Goal: Task Accomplishment & Management: Use online tool/utility

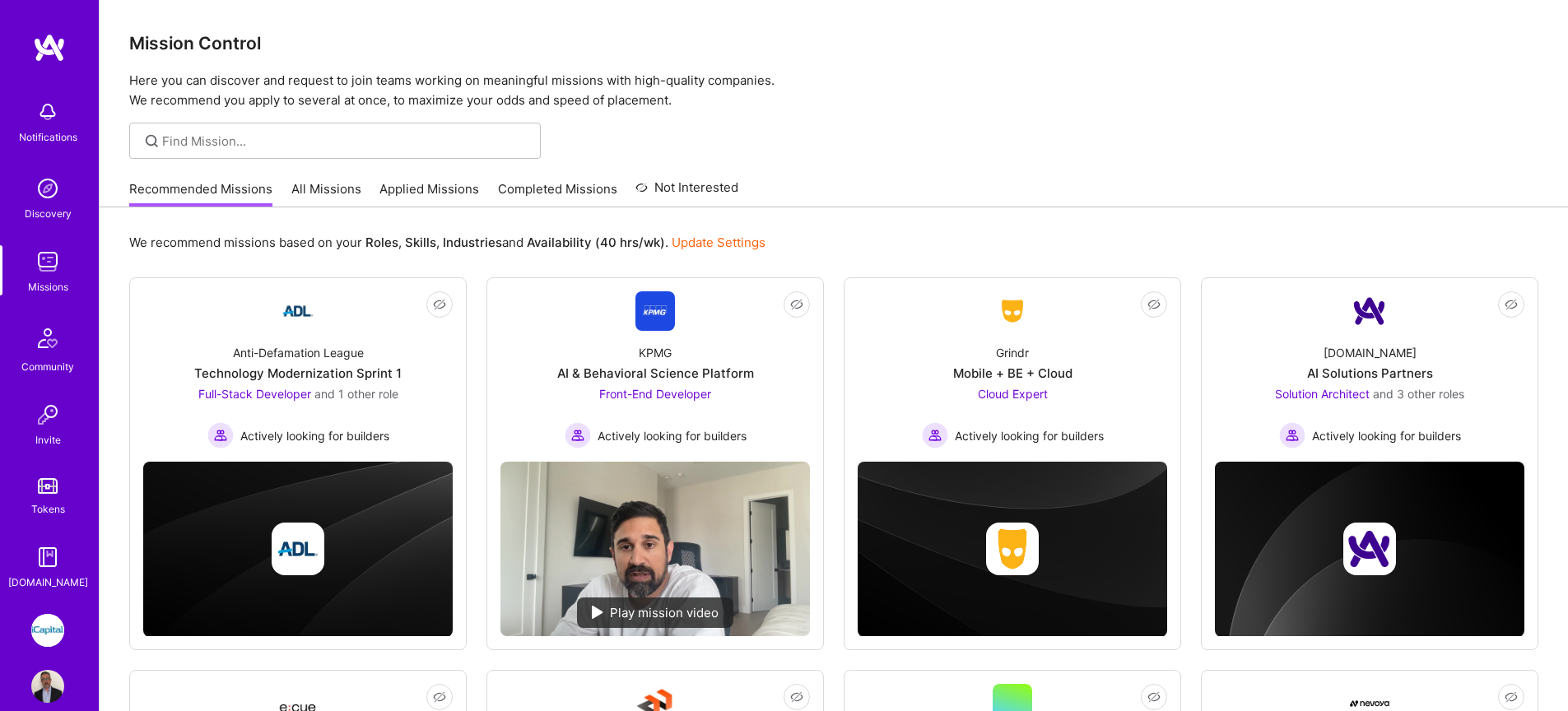
click at [332, 191] on link "All Missions" at bounding box center [326, 194] width 70 height 27
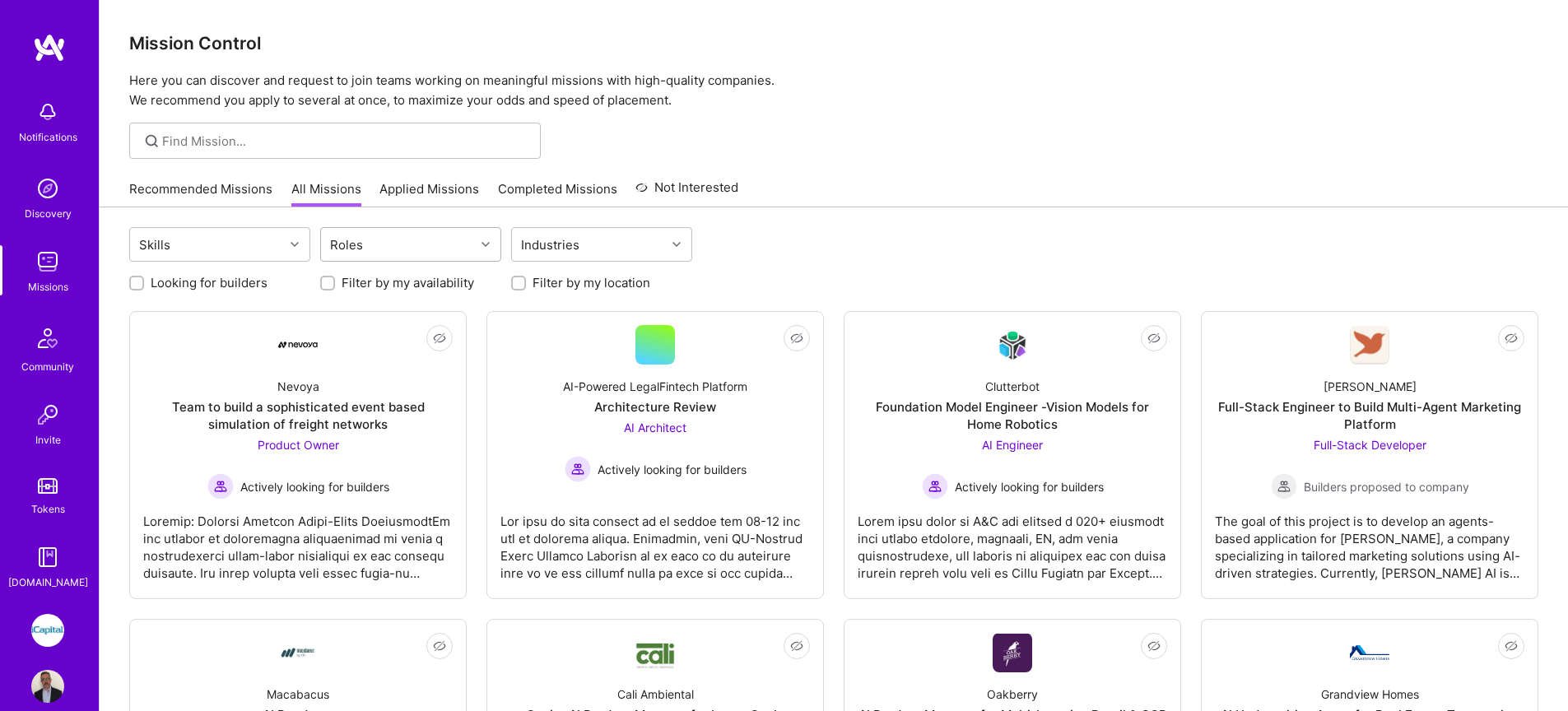
click at [373, 259] on div "Roles" at bounding box center [398, 244] width 154 height 33
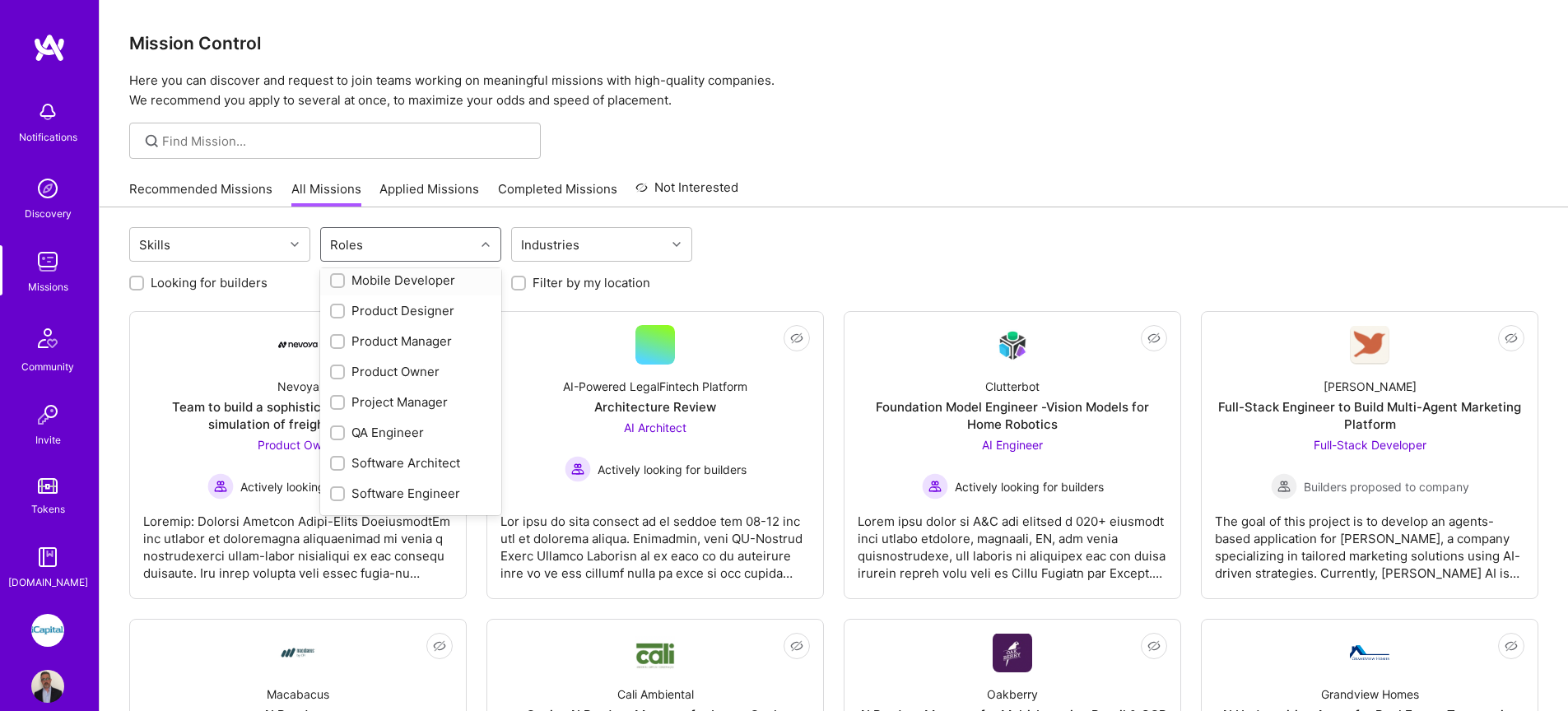
scroll to position [582, 0]
click at [383, 377] on div "QA Engineer" at bounding box center [410, 375] width 161 height 17
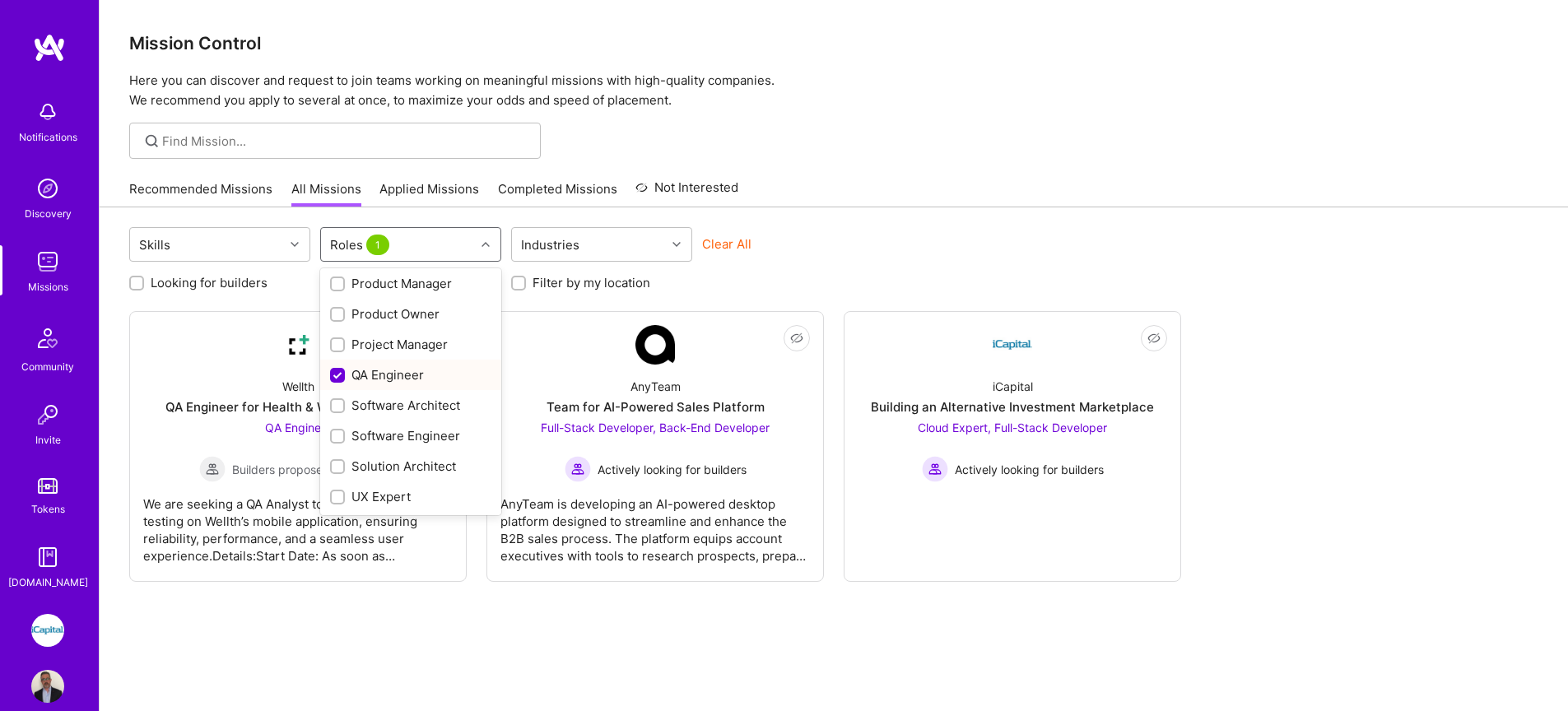
click at [385, 377] on div "QA Engineer" at bounding box center [410, 375] width 161 height 17
checkbox input "false"
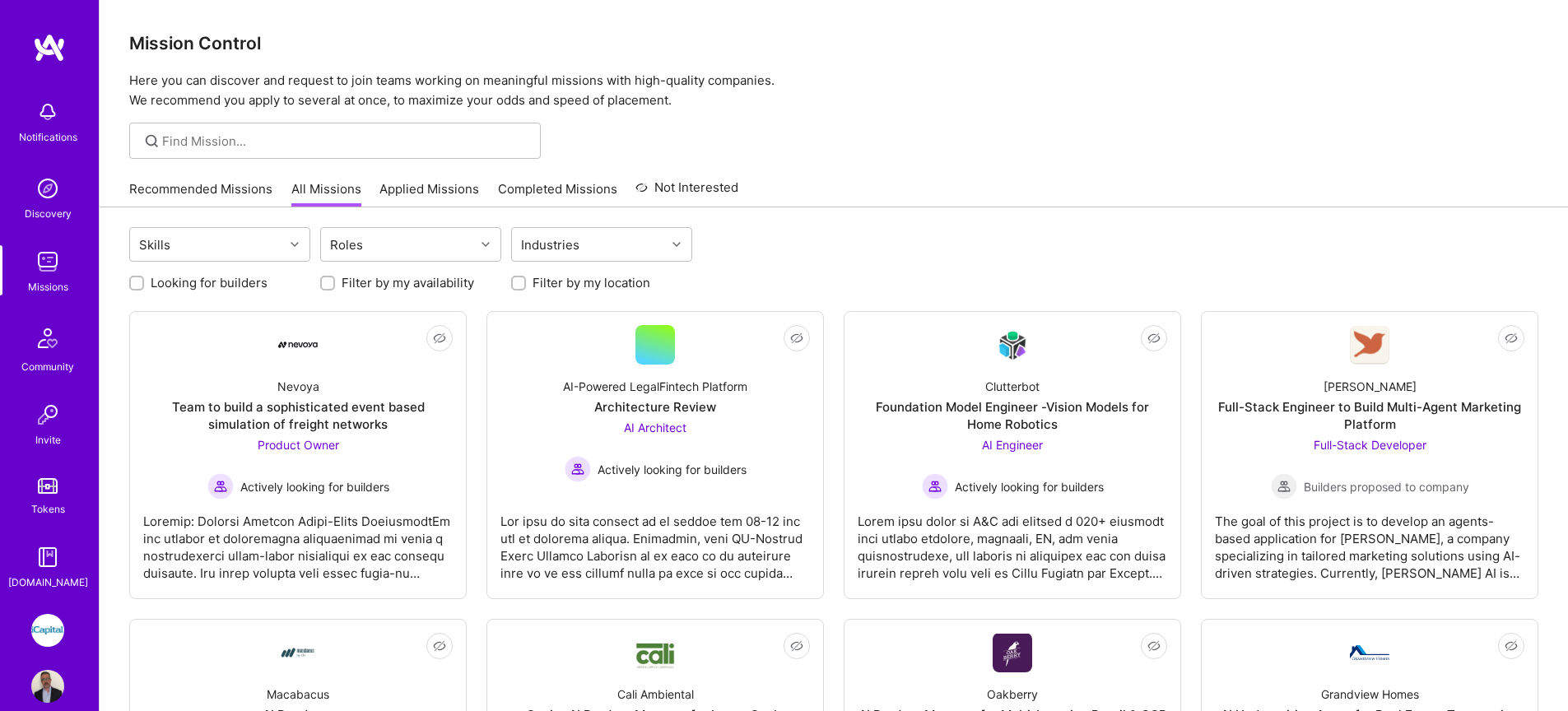
click at [44, 626] on img at bounding box center [48, 631] width 33 height 33
